Goal: Navigation & Orientation: Find specific page/section

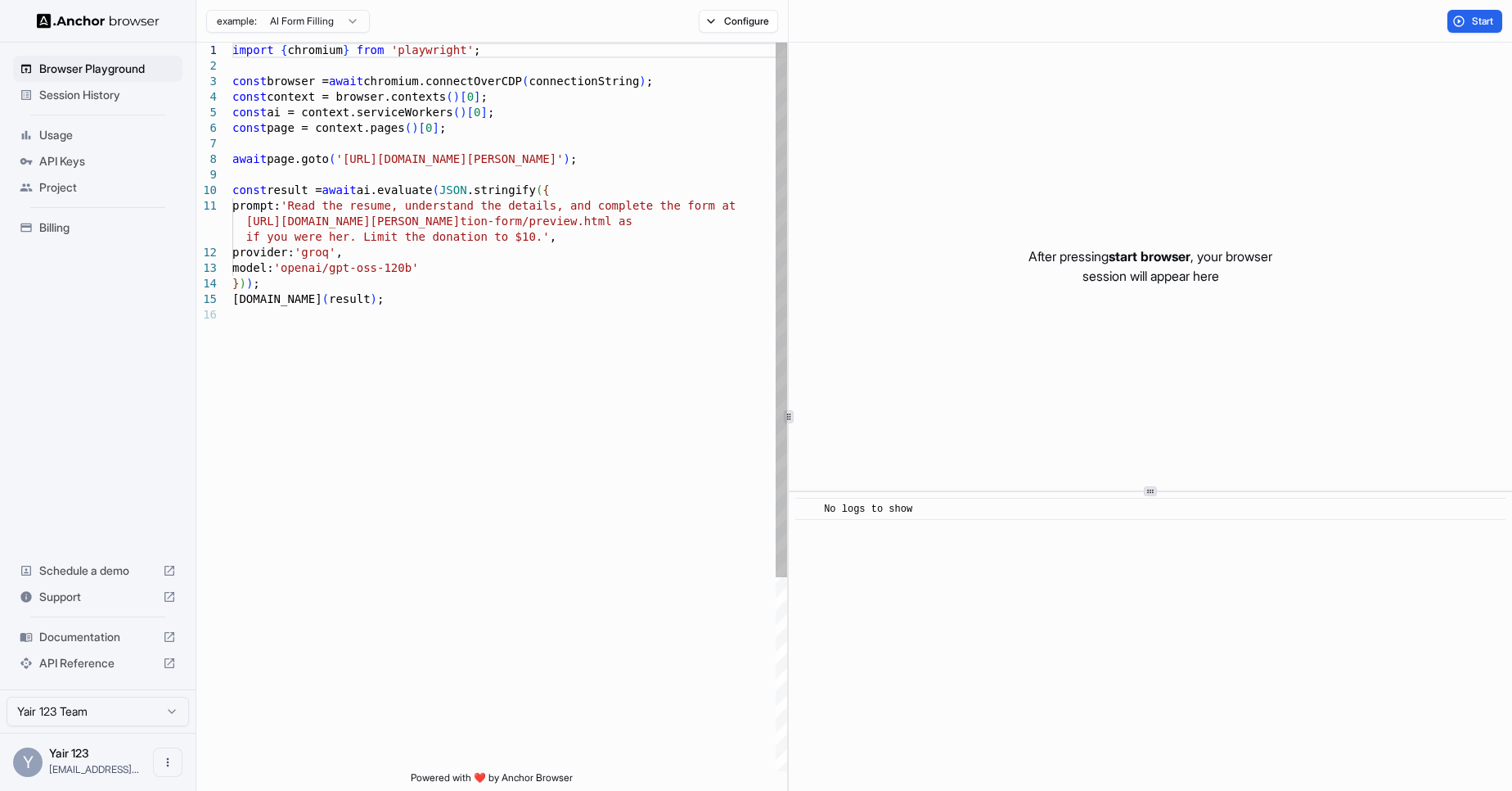
type textarea "**********"
click at [436, 396] on div "import { chromium } from 'playwright' ; const browser = await chromium.connectO…" at bounding box center [509, 539] width 555 height 993
click at [75, 136] on span "Usage" at bounding box center [107, 135] width 137 height 16
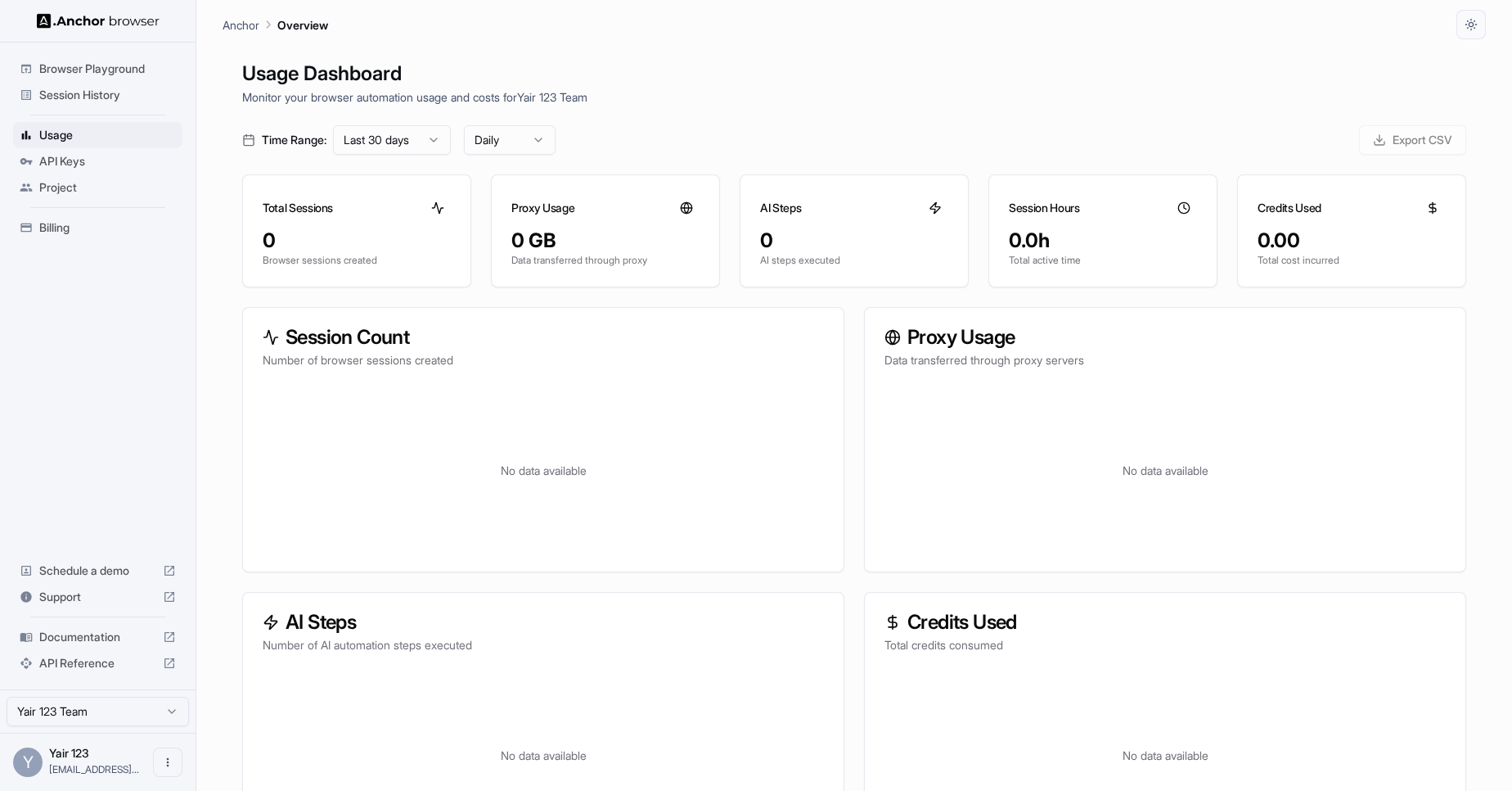
click at [64, 226] on span "Billing" at bounding box center [107, 227] width 137 height 16
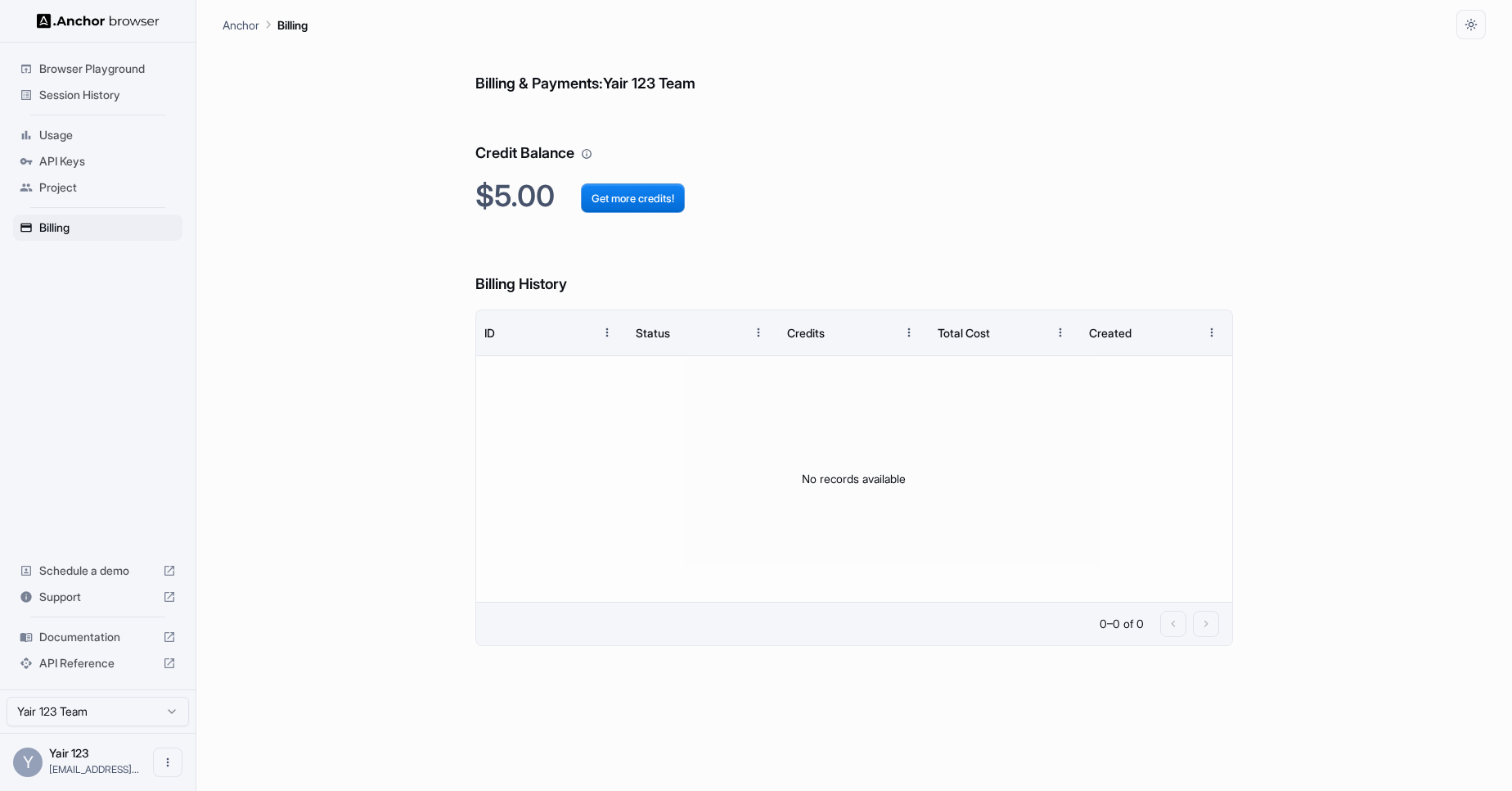
click at [107, 73] on span "Browser Playground" at bounding box center [107, 69] width 137 height 16
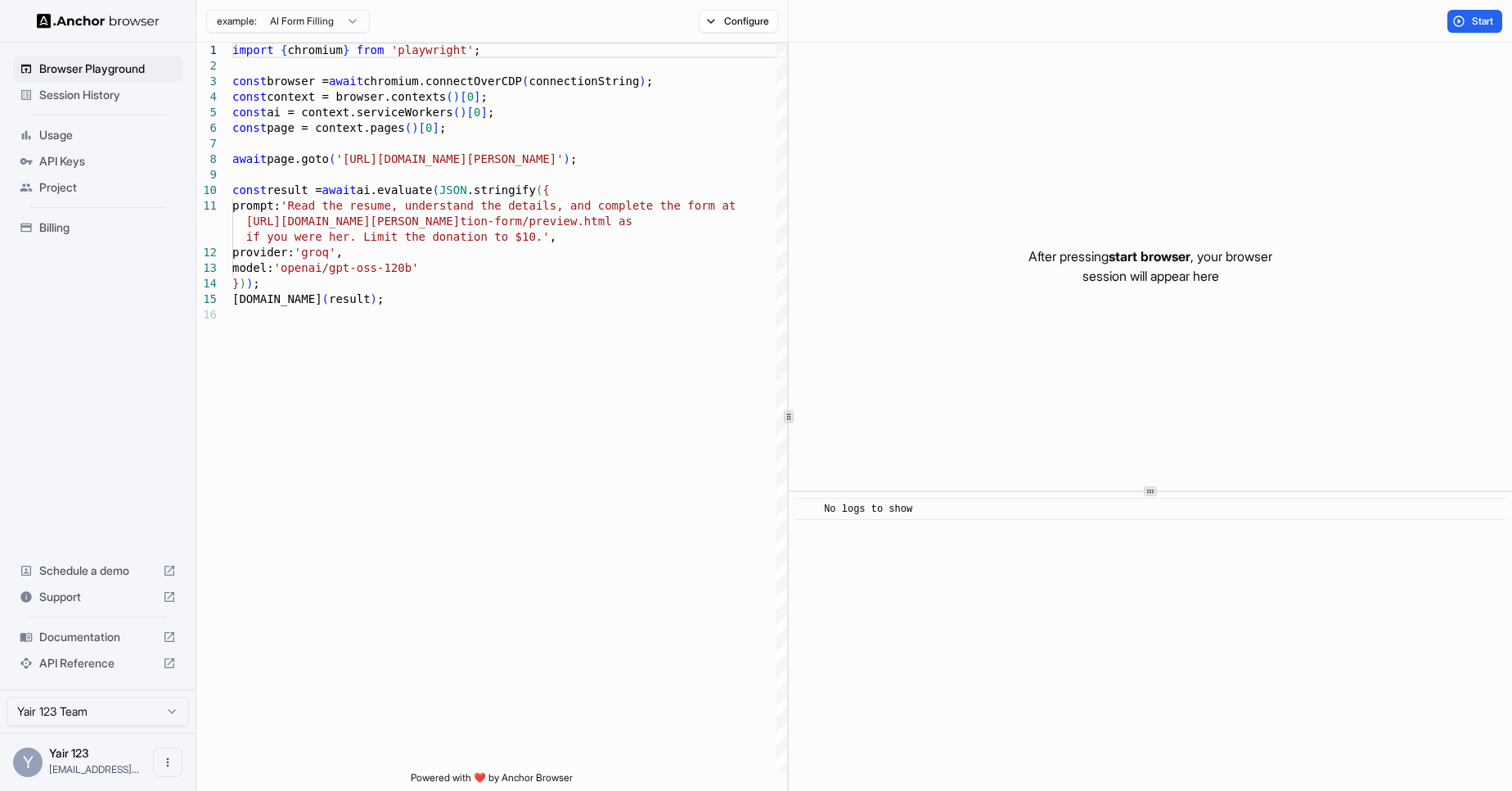
click at [91, 140] on span "Usage" at bounding box center [107, 135] width 137 height 16
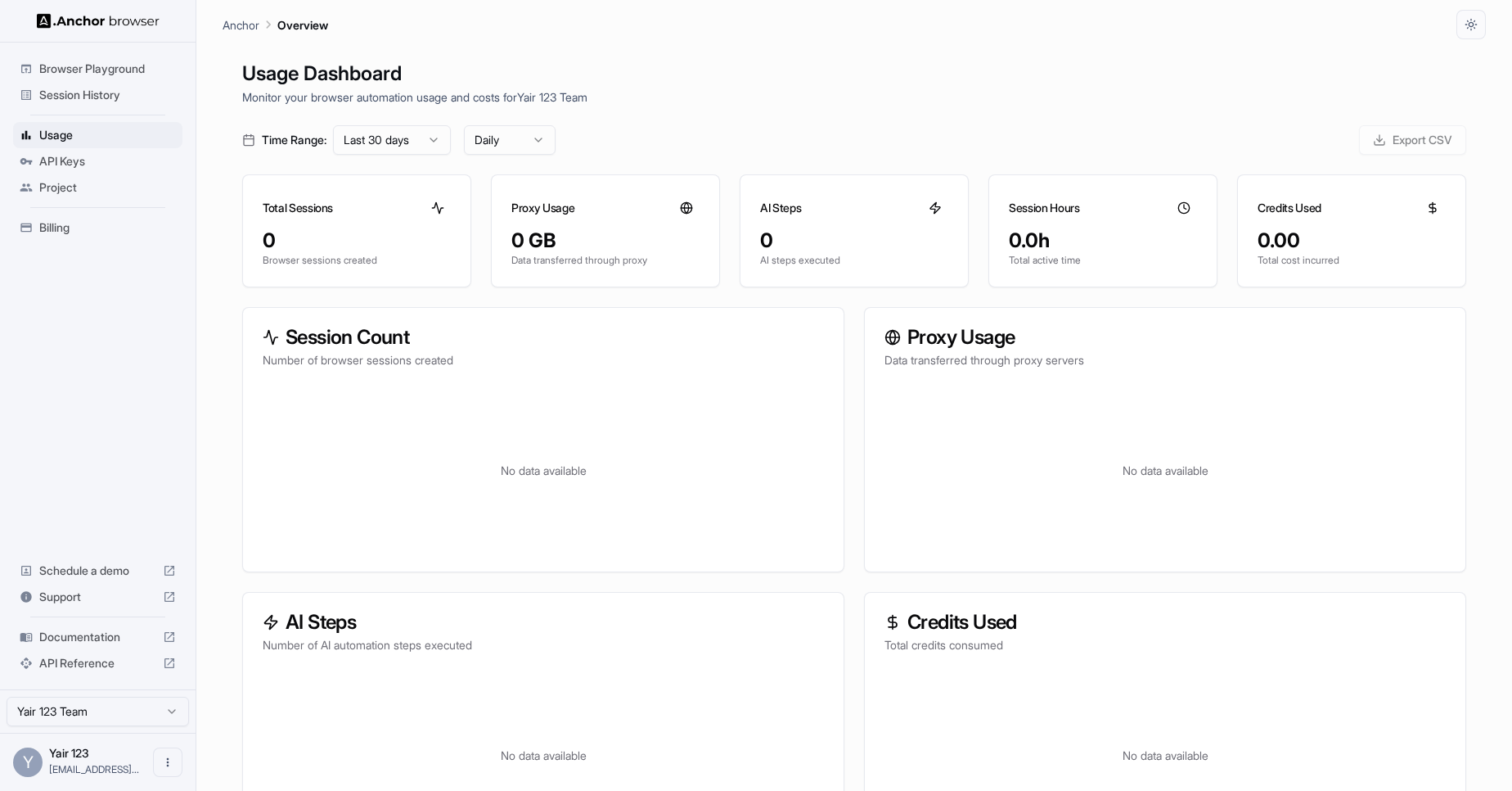
click at [84, 643] on span "Documentation" at bounding box center [97, 636] width 117 height 16
click at [118, 104] on div "Session History" at bounding box center [98, 95] width 170 height 26
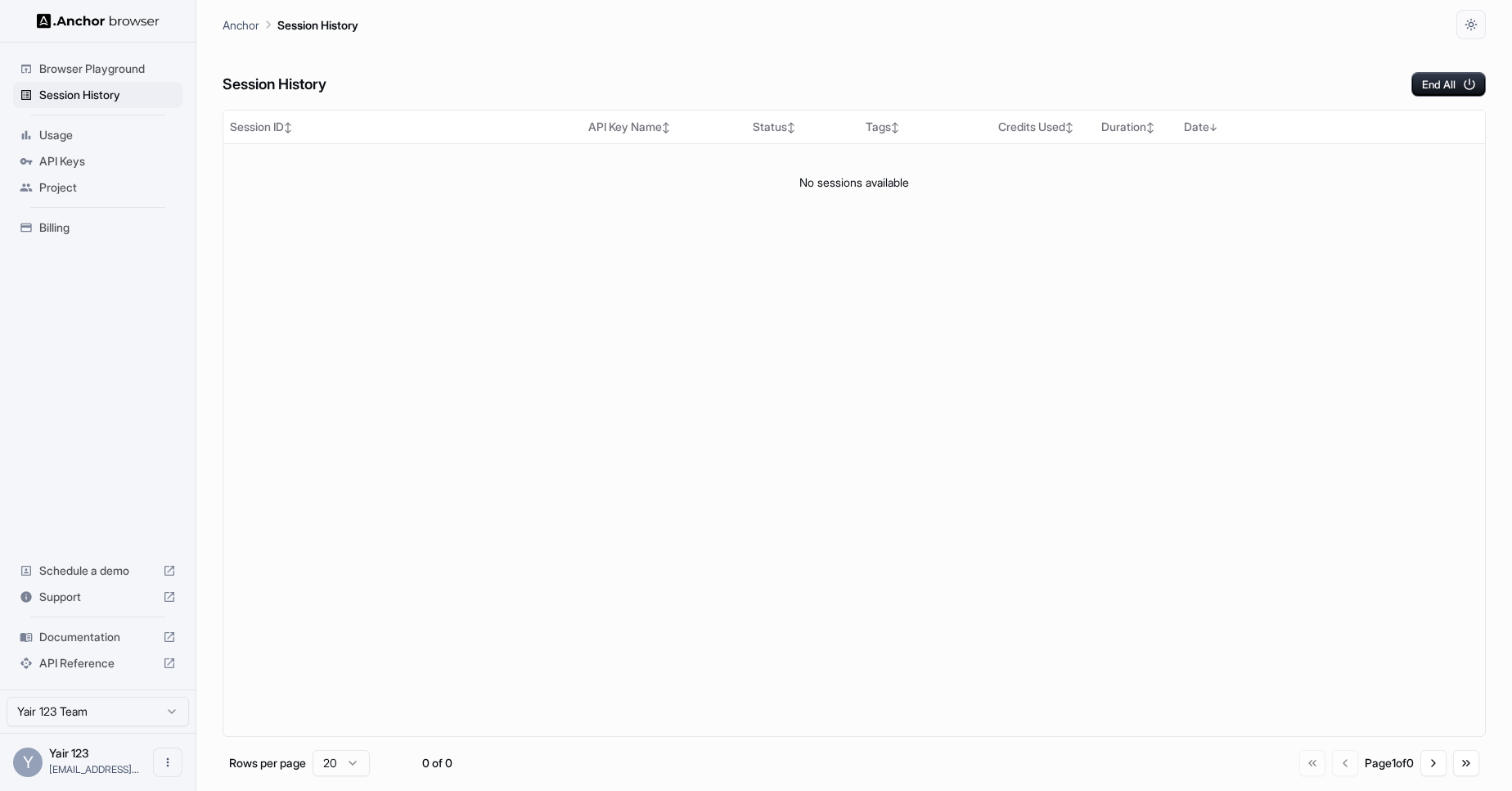
click at [85, 61] on span "Browser Playground" at bounding box center [107, 69] width 137 height 16
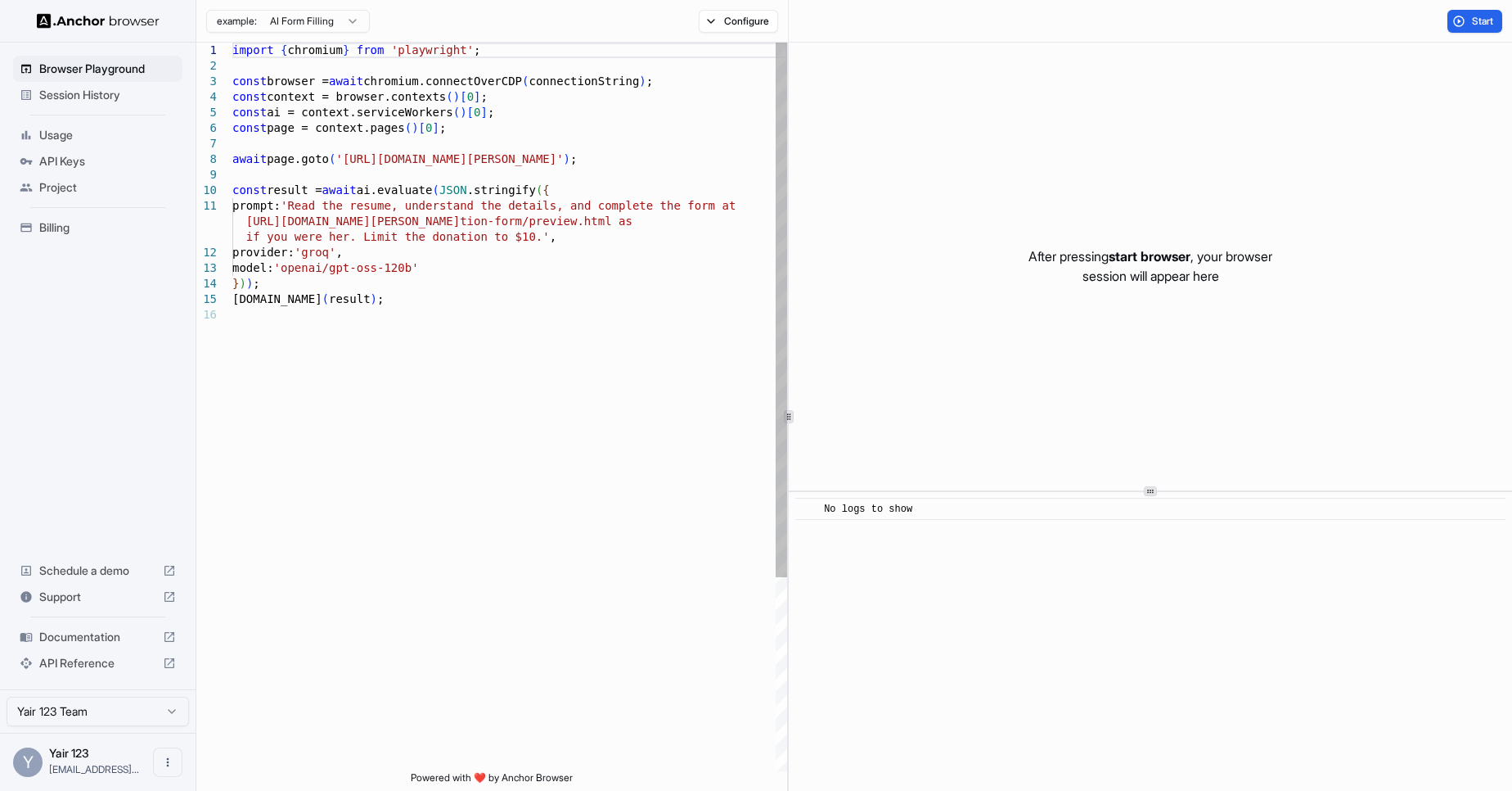
click at [366, 160] on div "import { chromium } from 'playwright' ; const browser = await chromium.connectO…" at bounding box center [509, 539] width 555 height 993
drag, startPoint x: 366, startPoint y: 160, endPoint x: 581, endPoint y: 164, distance: 215.0
click at [581, 164] on div "import { chromium } from 'playwright' ; const browser = await chromium.connectO…" at bounding box center [509, 539] width 555 height 993
click at [594, 163] on div "import { chromium } from 'playwright' ; const browser = await chromium.connectO…" at bounding box center [509, 539] width 555 height 993
click at [614, 84] on div "import { chromium } from 'playwright' ; const browser = await chromium.connectO…" at bounding box center [509, 539] width 555 height 993
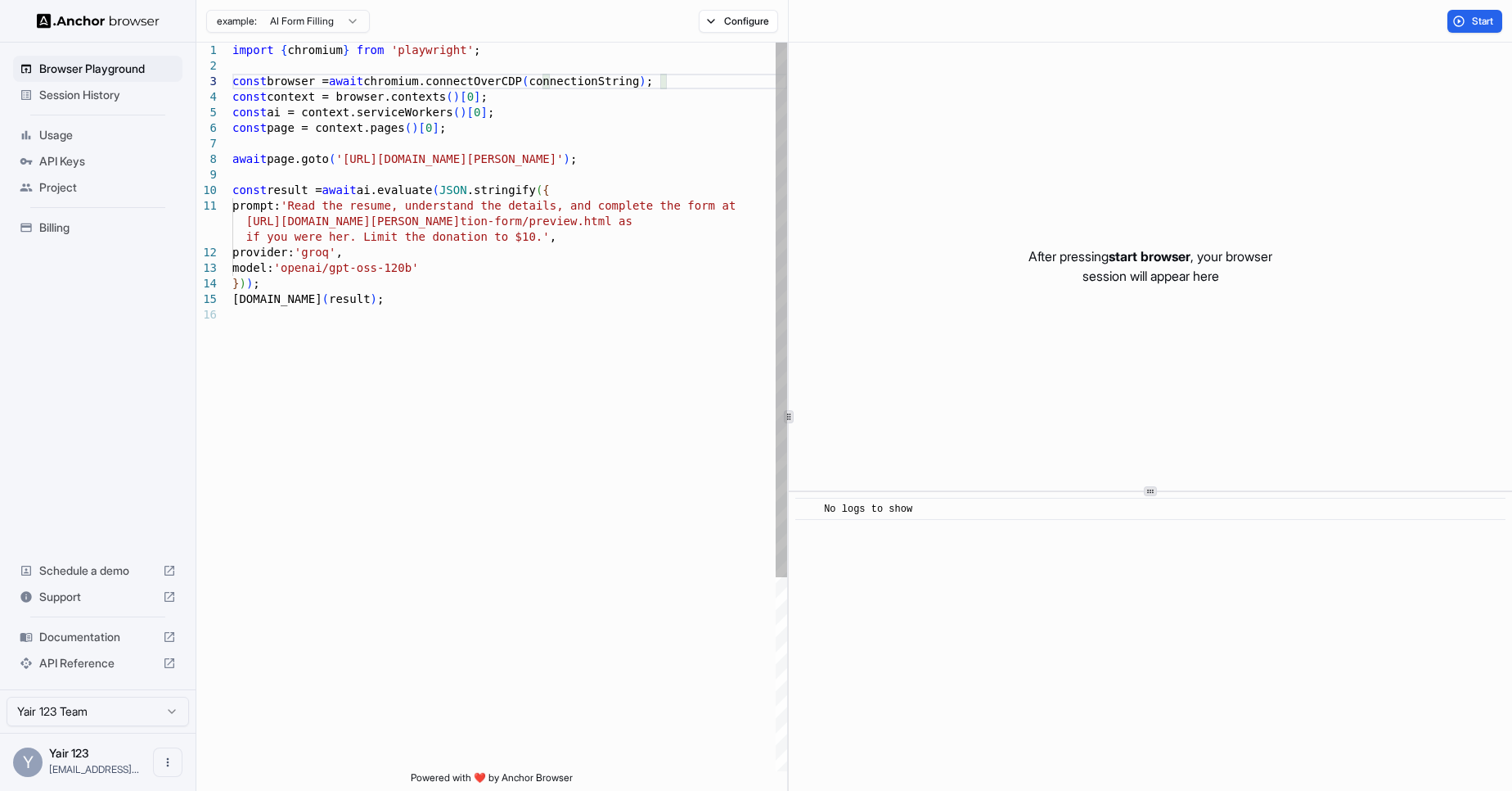
click at [599, 105] on div "import { chromium } from 'playwright' ; const browser = await chromium.connectO…" at bounding box center [509, 539] width 555 height 993
type textarea "**********"
click at [314, 204] on div "import { chromium } from 'playwright' ; const browser = await chromium.connectO…" at bounding box center [509, 539] width 555 height 993
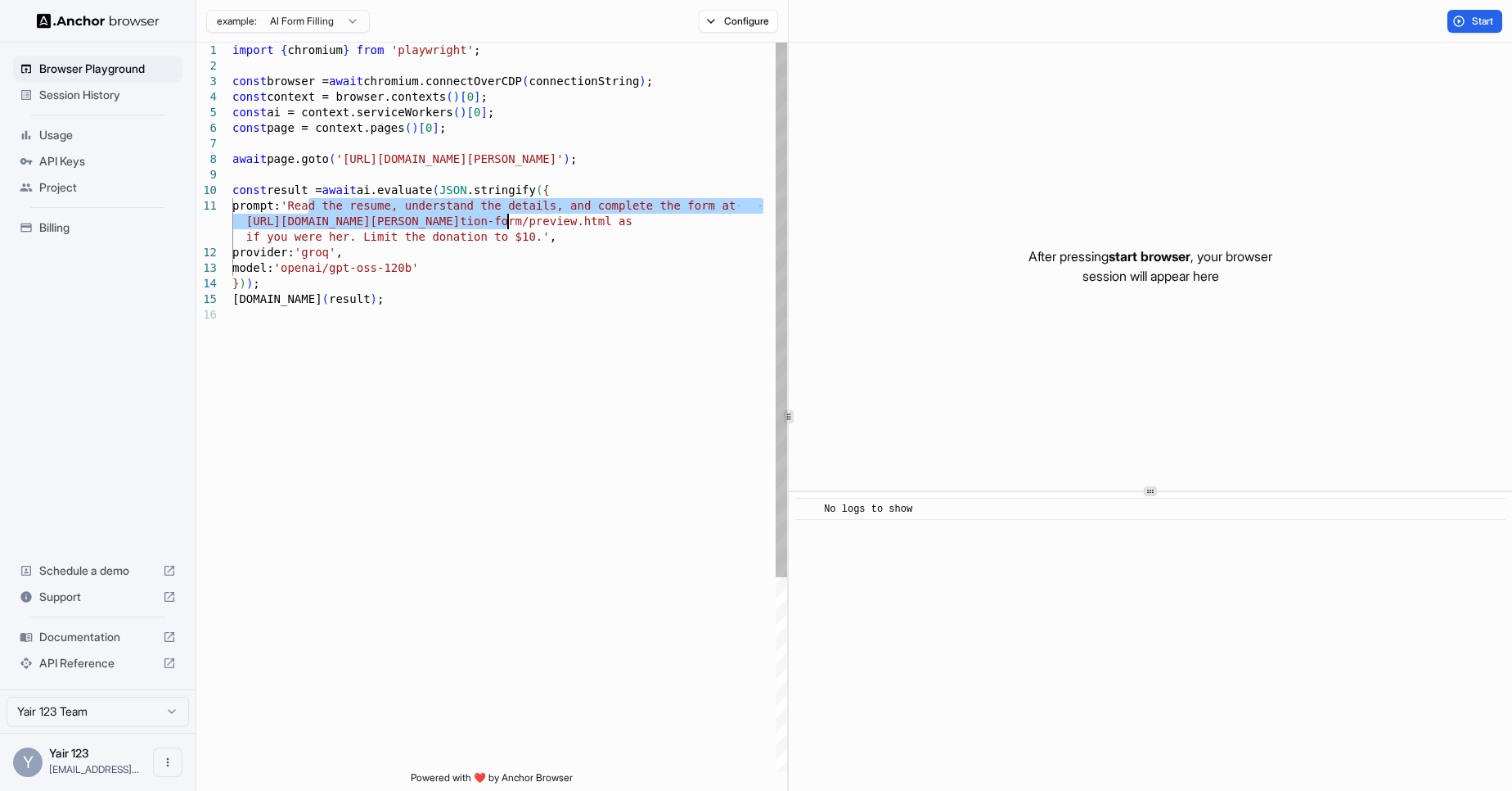
drag, startPoint x: 314, startPoint y: 204, endPoint x: 505, endPoint y: 218, distance: 191.5
click at [505, 218] on div "import { chromium } from 'playwright' ; const browser = await chromium.connectO…" at bounding box center [509, 539] width 555 height 993
click at [508, 236] on div "import { chromium } from 'playwright' ; const browser = await chromium.connectO…" at bounding box center [509, 539] width 555 height 993
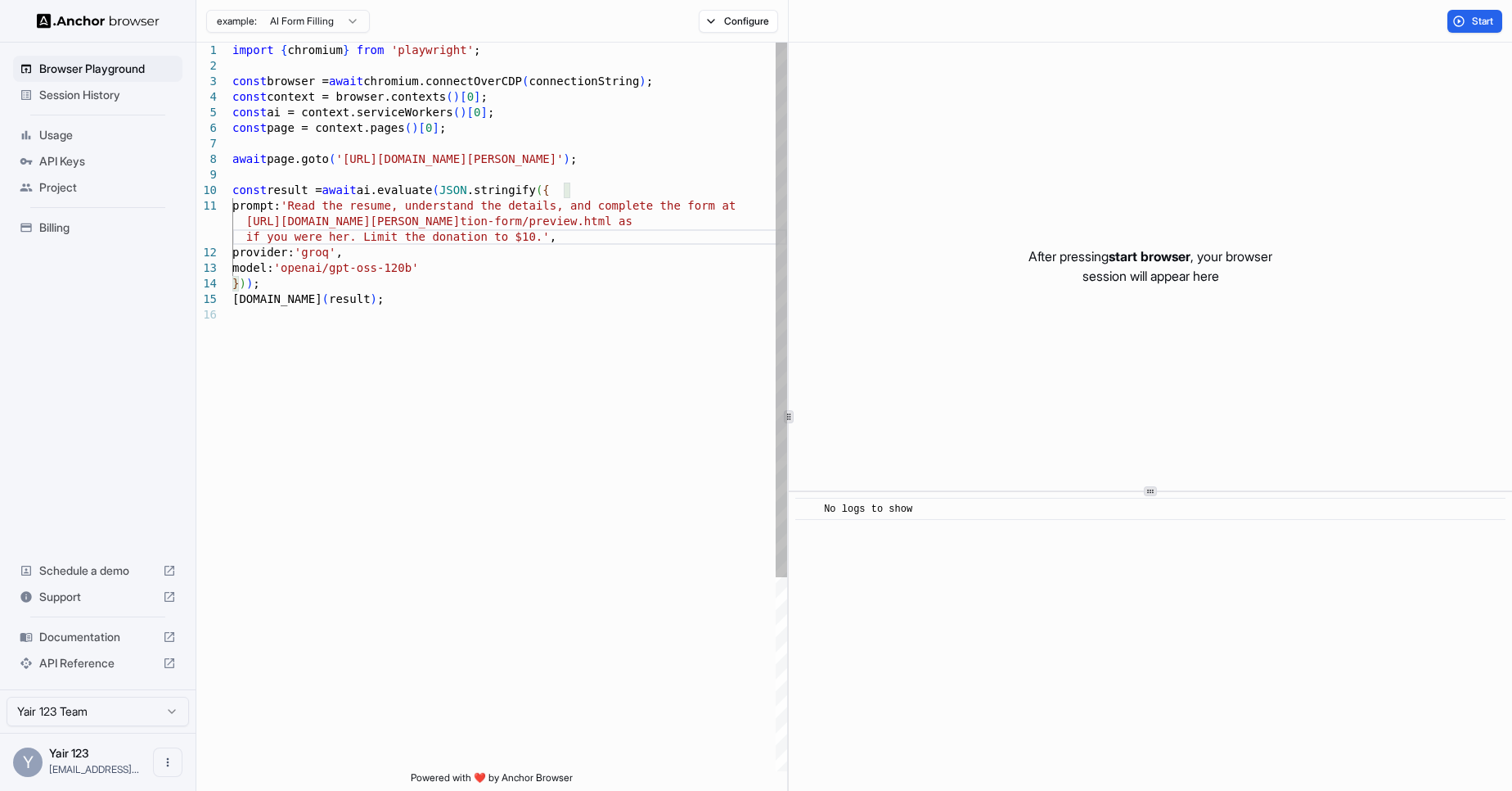
click at [480, 268] on div "import { chromium } from 'playwright' ; const browser = await chromium.connectO…" at bounding box center [509, 539] width 555 height 993
